Goal: Book appointment/travel/reservation

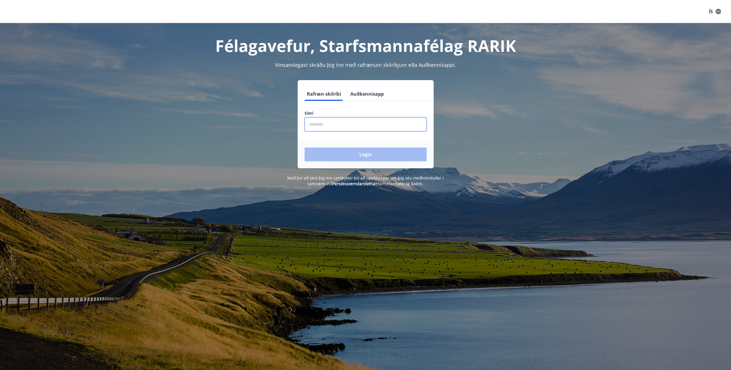
click at [338, 122] on input "phone" at bounding box center [365, 124] width 122 height 14
type input "********"
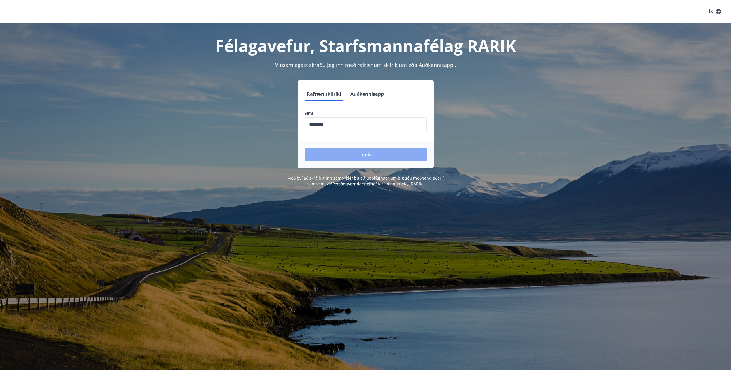
click at [345, 154] on button "Login" at bounding box center [365, 154] width 122 height 14
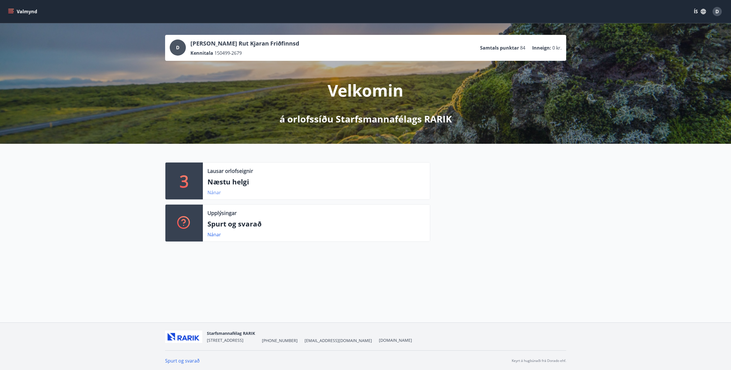
click at [212, 192] on link "Nánar" at bounding box center [214, 192] width 14 height 6
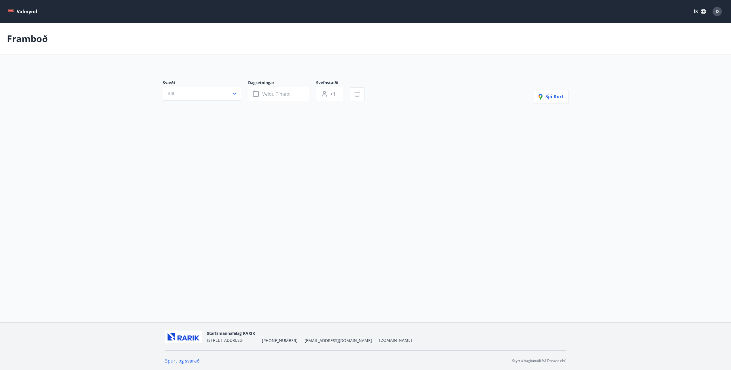
type input "*"
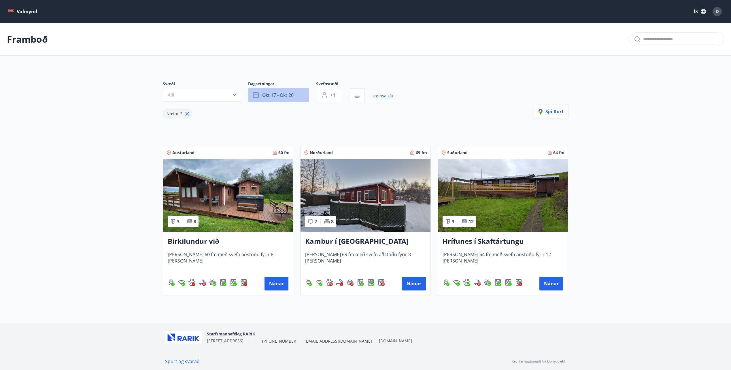
click at [300, 99] on button "okt 17 - okt 20" at bounding box center [278, 95] width 61 height 14
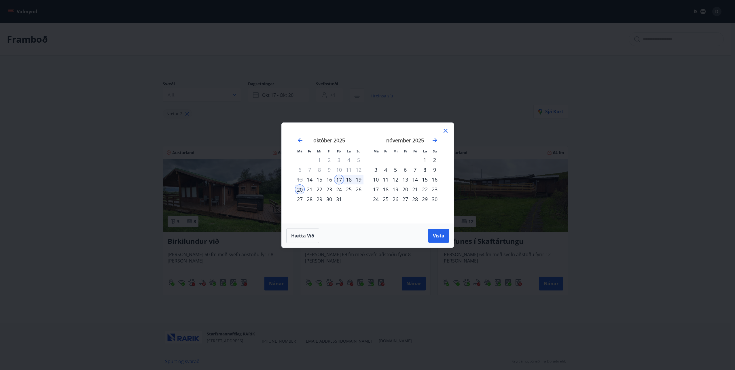
click at [331, 191] on div "23" at bounding box center [329, 189] width 10 height 10
click at [337, 190] on div "24" at bounding box center [339, 189] width 10 height 10
click at [350, 189] on div "25" at bounding box center [349, 189] width 10 height 10
click at [329, 189] on div "23" at bounding box center [329, 189] width 10 height 10
click at [357, 188] on div "26" at bounding box center [359, 189] width 10 height 10
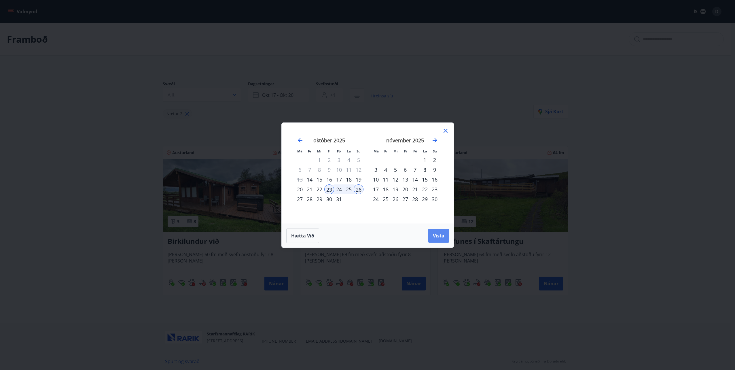
click at [441, 236] on span "Vista" at bounding box center [439, 235] width 12 height 6
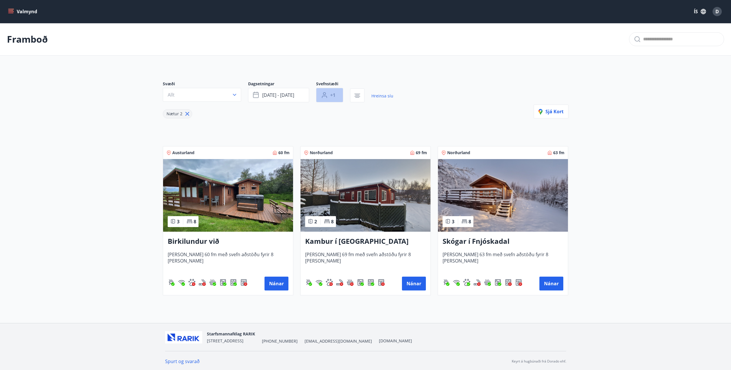
click at [333, 95] on span "+1" at bounding box center [332, 95] width 5 height 6
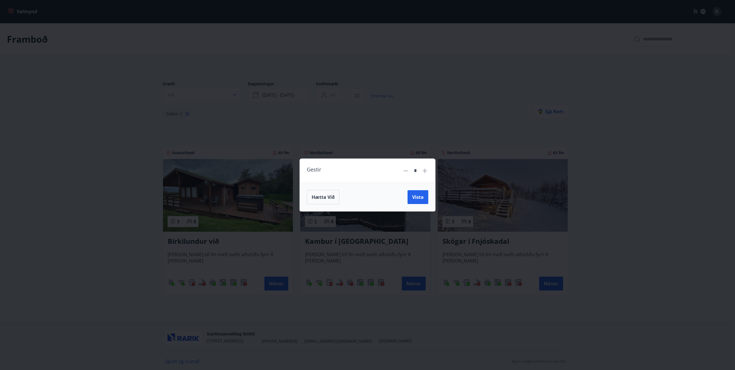
click at [427, 173] on icon at bounding box center [424, 170] width 7 height 7
click at [427, 172] on icon at bounding box center [424, 170] width 7 height 7
drag, startPoint x: 427, startPoint y: 172, endPoint x: 412, endPoint y: 206, distance: 36.9
click at [427, 173] on icon at bounding box center [424, 170] width 7 height 7
type input "*"
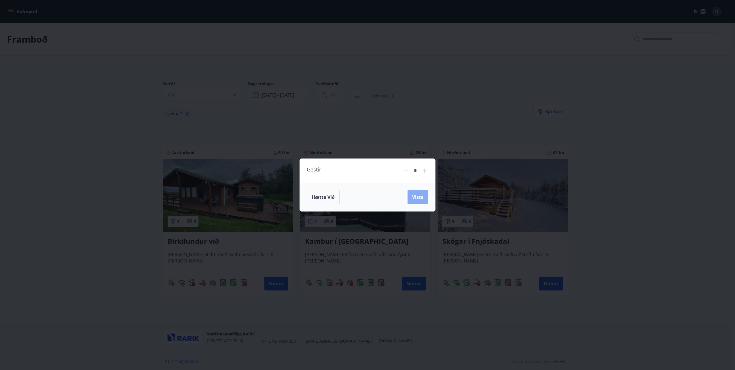
click at [418, 201] on button "Vista" at bounding box center [418, 197] width 21 height 14
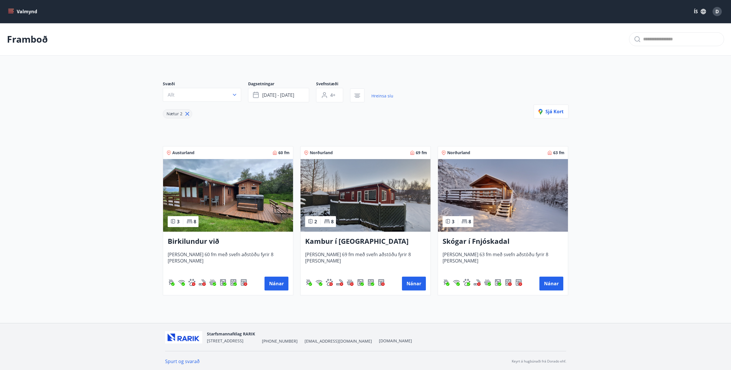
click at [188, 114] on icon at bounding box center [187, 114] width 6 height 6
type input "*"
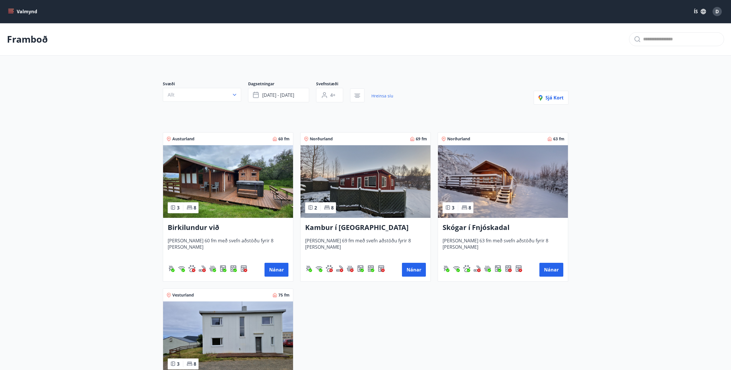
click at [37, 39] on p "Framboð" at bounding box center [27, 39] width 41 height 13
click at [11, 7] on button "Valmynd" at bounding box center [23, 11] width 33 height 10
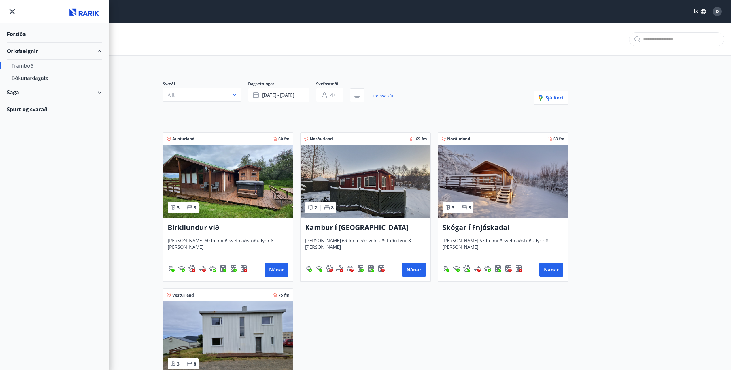
click at [96, 51] on div "Orlofseignir" at bounding box center [54, 51] width 95 height 17
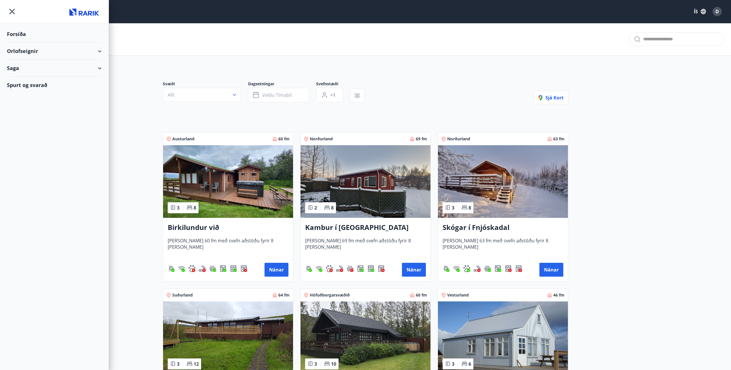
type input "*"
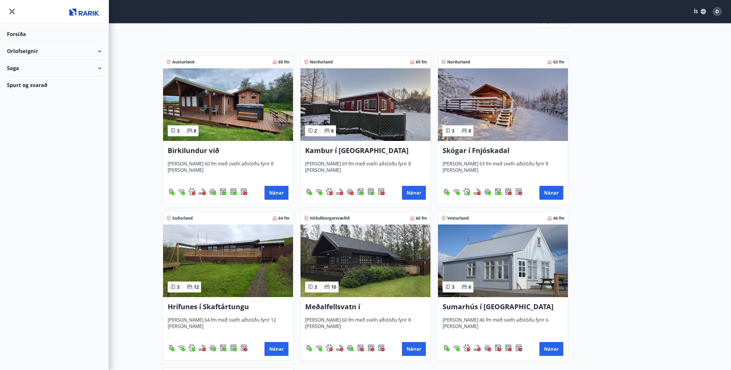
scroll to position [86, 0]
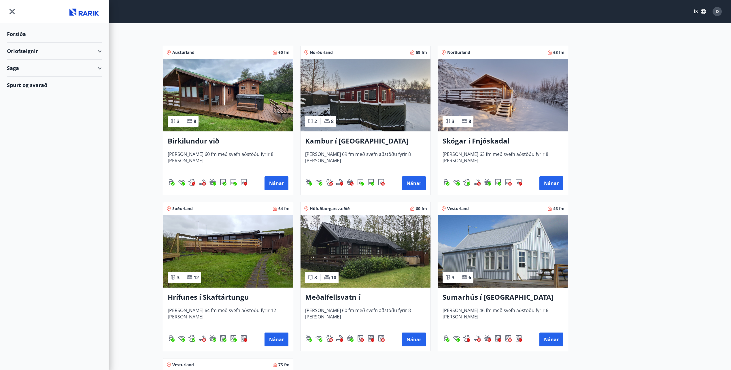
click at [503, 259] on img at bounding box center [503, 251] width 130 height 73
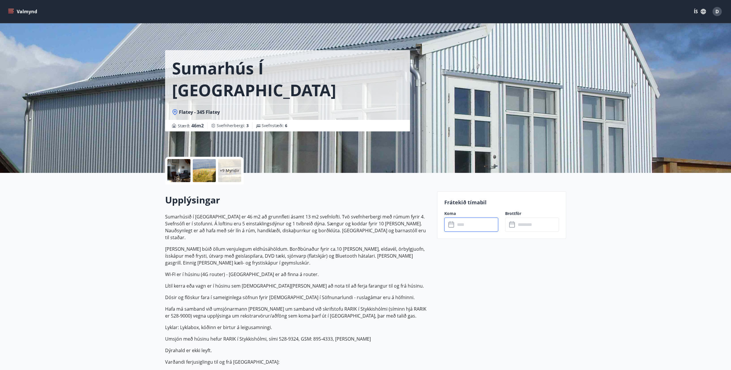
click at [471, 218] on input "text" at bounding box center [476, 224] width 43 height 14
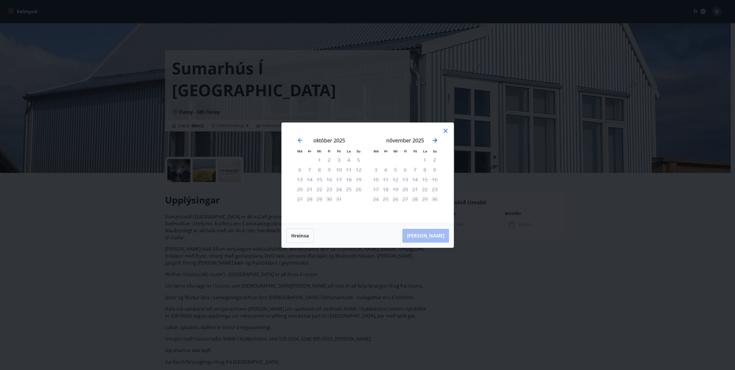
click at [437, 140] on icon "Move forward to switch to the next month." at bounding box center [434, 140] width 7 height 7
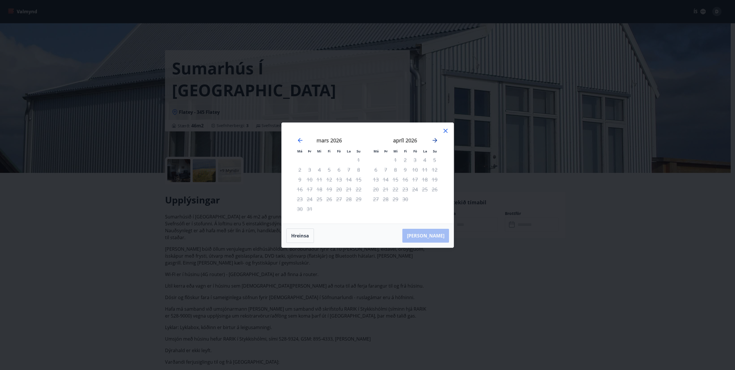
click at [437, 140] on icon "Move forward to switch to the next month." at bounding box center [434, 140] width 7 height 7
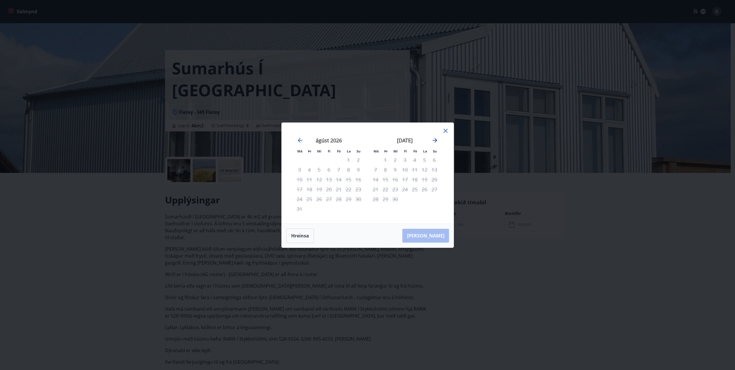
click at [437, 140] on icon "Move forward to switch to the next month." at bounding box center [434, 140] width 7 height 7
click at [445, 129] on icon at bounding box center [445, 130] width 7 height 7
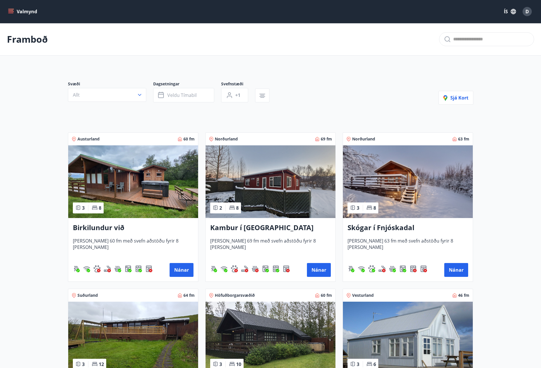
click at [10, 13] on icon "menu" at bounding box center [10, 13] width 5 height 1
click at [207, 54] on div "Framboð" at bounding box center [270, 39] width 541 height 33
type input "*"
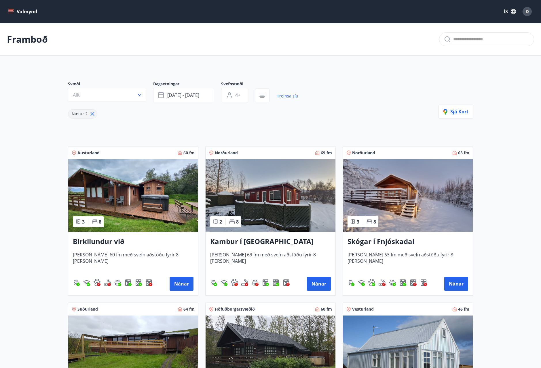
type input "*"
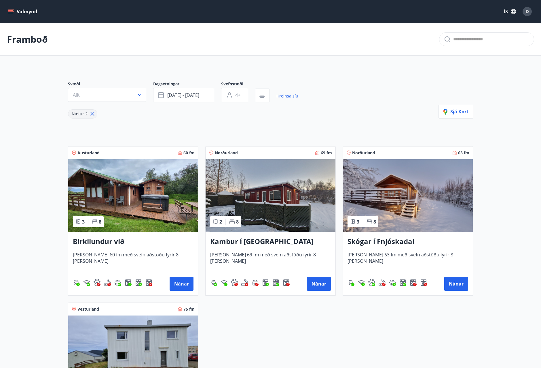
type input "*"
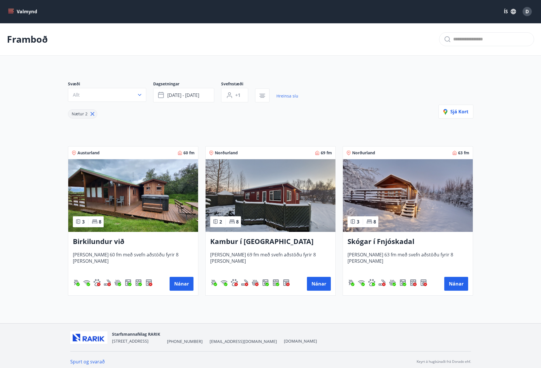
click at [228, 155] on span "Norðurland" at bounding box center [226, 153] width 23 height 6
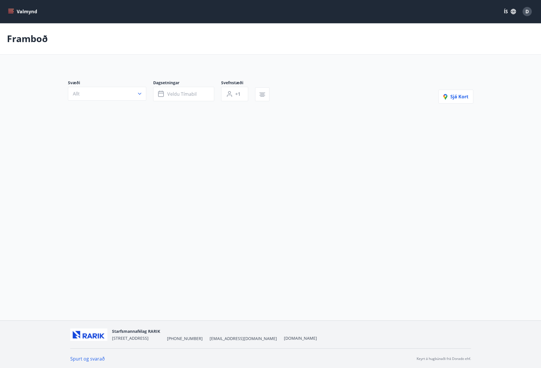
type input "*"
